Goal: Information Seeking & Learning: Learn about a topic

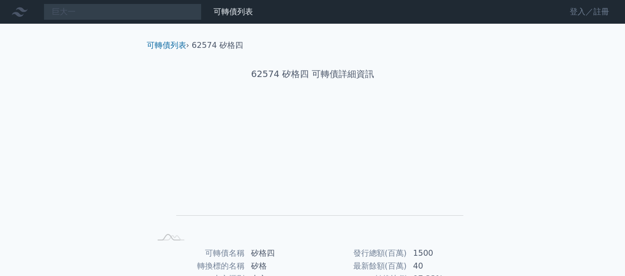
drag, startPoint x: 0, startPoint y: 0, endPoint x: 578, endPoint y: 11, distance: 577.9
click at [578, 11] on link "登入／註冊" at bounding box center [589, 12] width 55 height 16
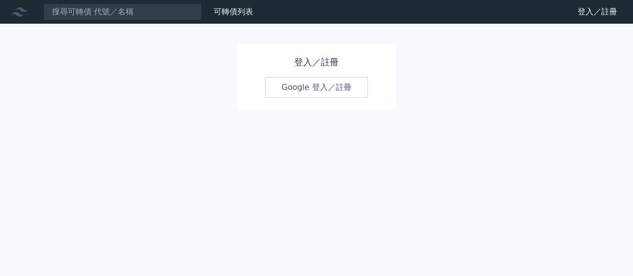
drag, startPoint x: 308, startPoint y: 85, endPoint x: 224, endPoint y: 79, distance: 83.7
click at [308, 85] on link "Google 登入／註冊" at bounding box center [316, 87] width 103 height 21
click at [313, 88] on link "Google 登入／註冊" at bounding box center [316, 87] width 103 height 21
click at [322, 90] on link "Google 登入／註冊" at bounding box center [316, 87] width 103 height 21
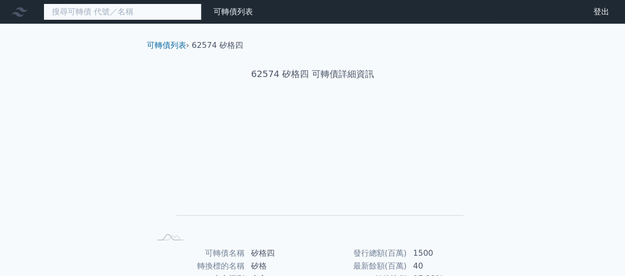
click at [100, 12] on input at bounding box center [122, 11] width 158 height 17
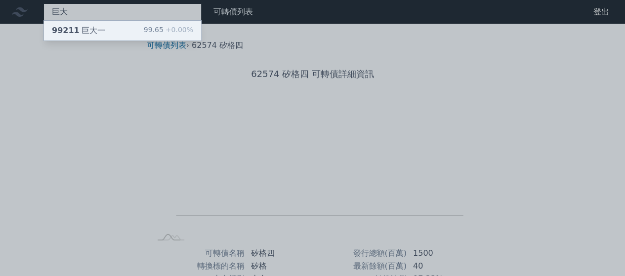
type input "巨大"
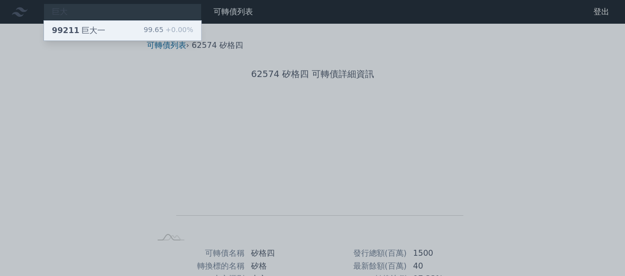
click at [75, 31] on div "99211 巨大一" at bounding box center [78, 31] width 53 height 12
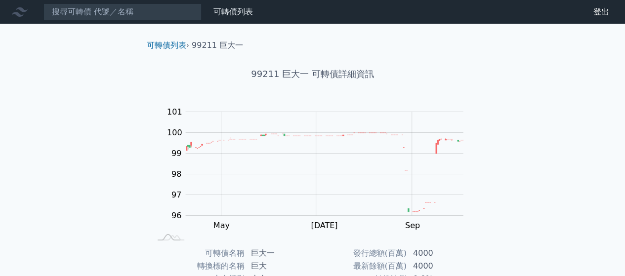
click at [15, 9] on icon at bounding box center [20, 12] width 16 height 16
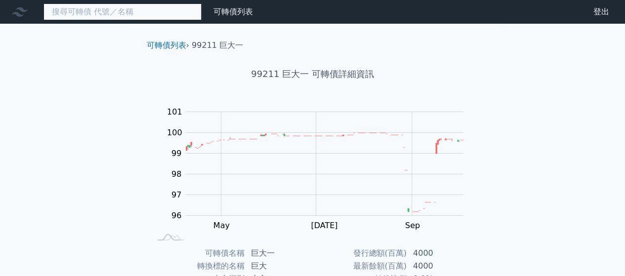
click at [80, 13] on input at bounding box center [122, 11] width 158 height 17
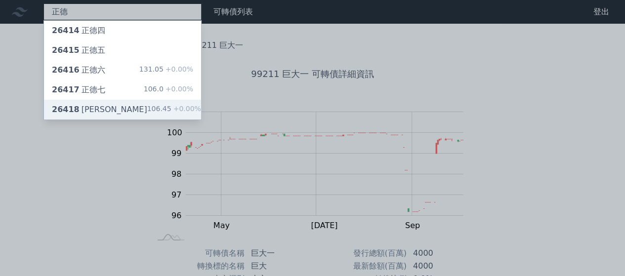
type input "正德"
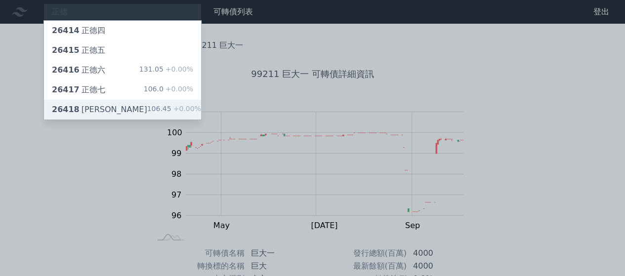
click at [87, 112] on div "26418 [PERSON_NAME]" at bounding box center [99, 110] width 95 height 12
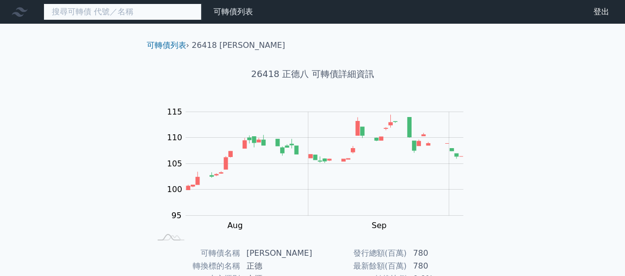
click at [130, 11] on input at bounding box center [122, 11] width 158 height 17
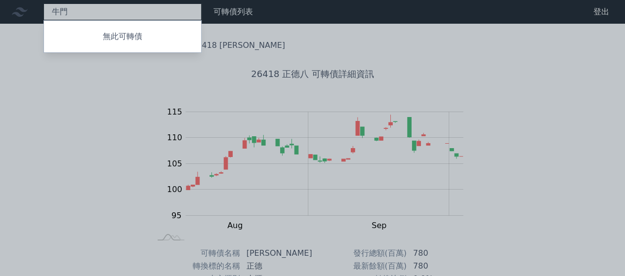
type input "牛"
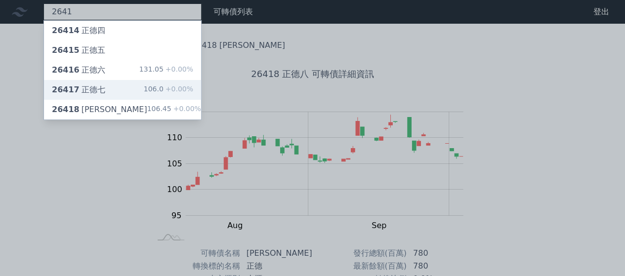
type input "1"
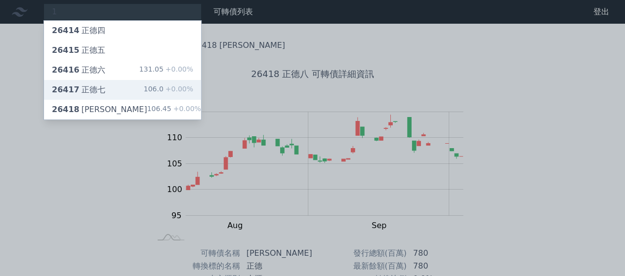
click at [91, 88] on div "26417 正德七" at bounding box center [78, 90] width 53 height 12
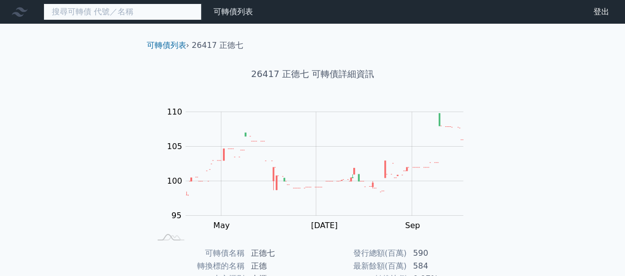
click at [62, 11] on input at bounding box center [122, 11] width 158 height 17
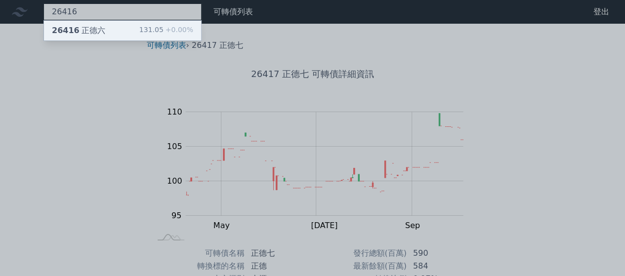
type input "26416"
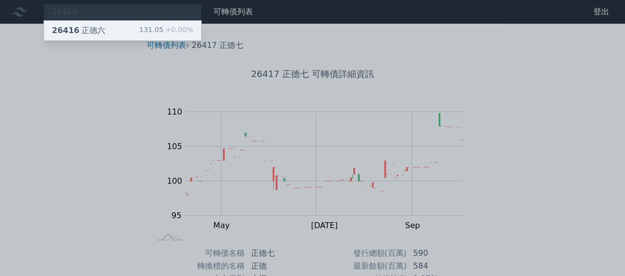
click at [86, 33] on div "26416 正德六" at bounding box center [78, 31] width 53 height 12
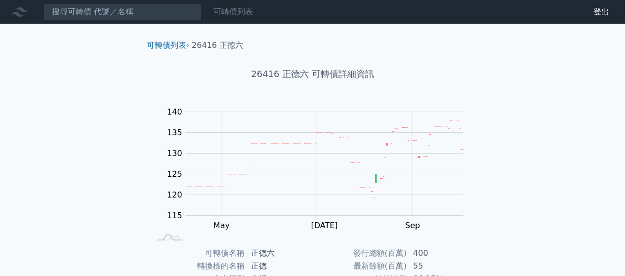
click at [236, 14] on link "可轉債列表" at bounding box center [234, 11] width 40 height 9
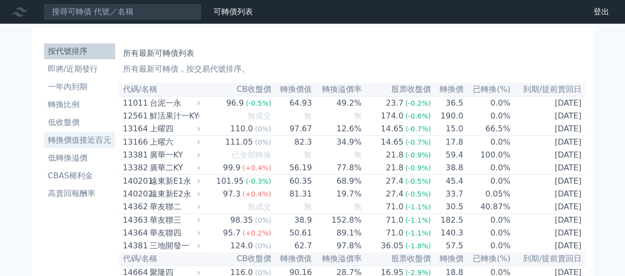
click at [69, 142] on li "轉換價值接近百元" at bounding box center [79, 140] width 71 height 12
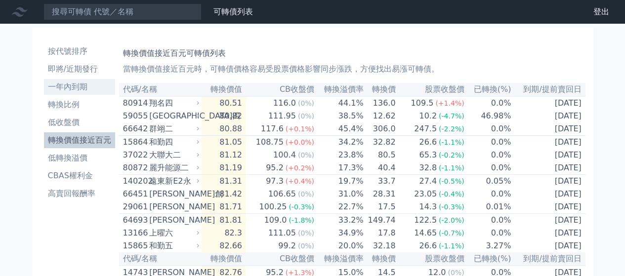
click at [71, 86] on li "一年內到期" at bounding box center [79, 87] width 71 height 12
click at [79, 88] on li "一年內到期" at bounding box center [79, 87] width 71 height 12
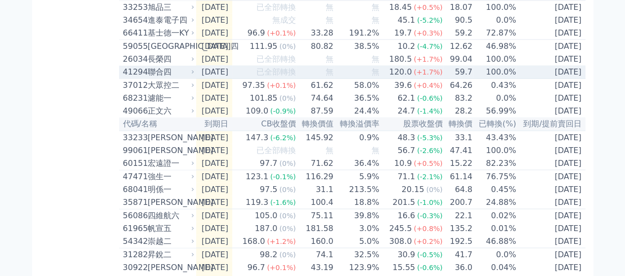
scroll to position [988, 0]
